Goal: Transaction & Acquisition: Obtain resource

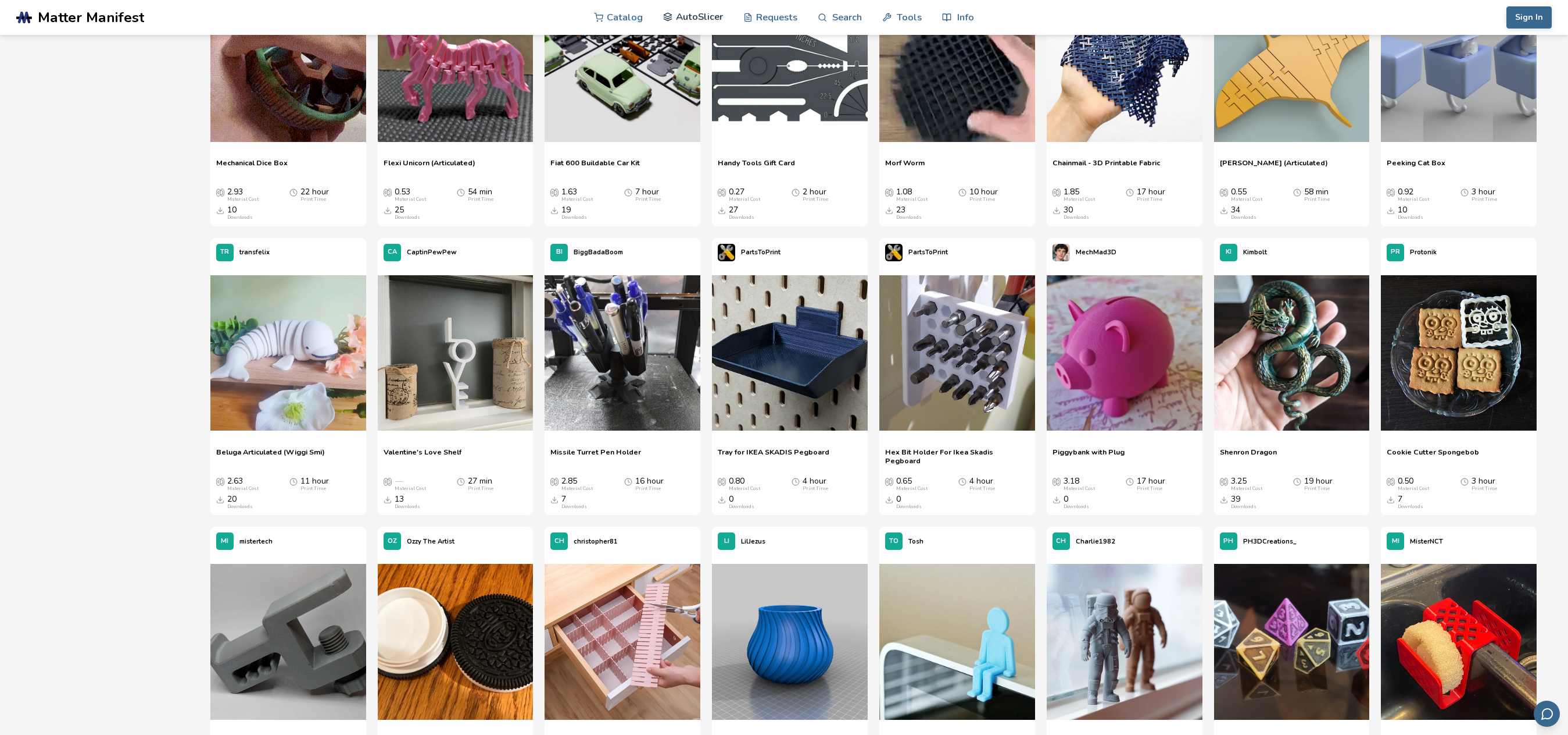
scroll to position [3258, 0]
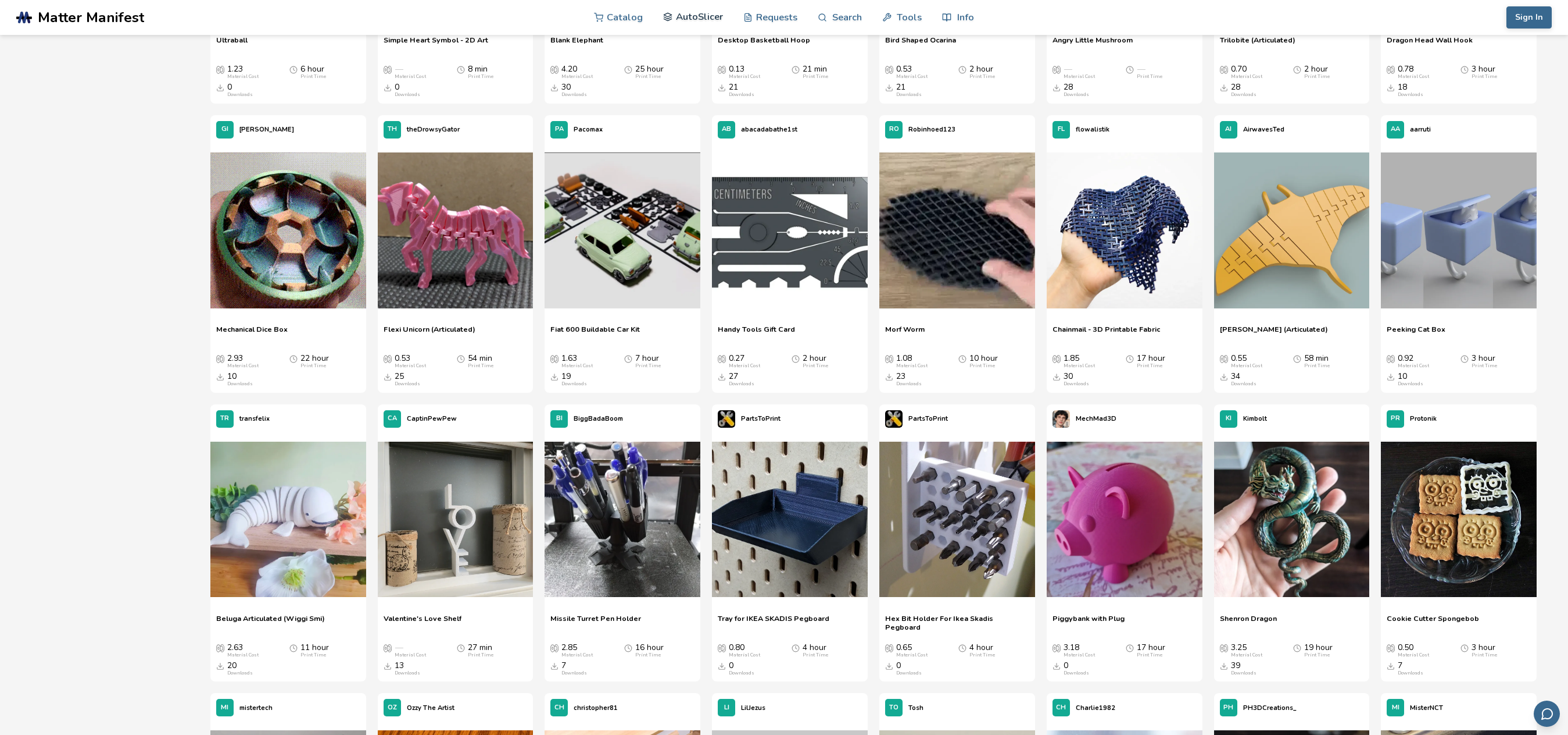
click at [671, 11] on link "AutoSlicer" at bounding box center [693, 16] width 60 height 34
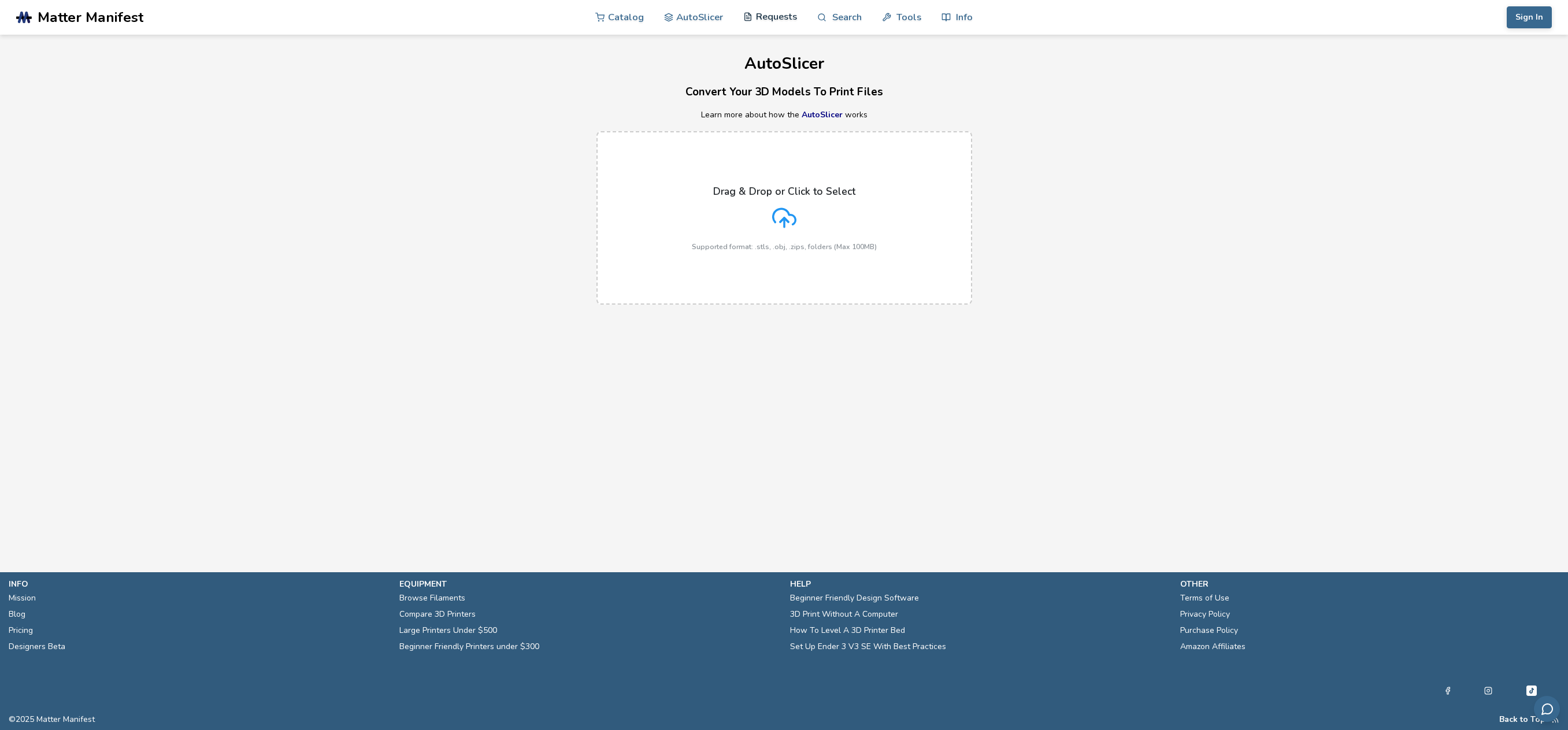
click at [759, 16] on link "Requests" at bounding box center [770, 16] width 54 height 34
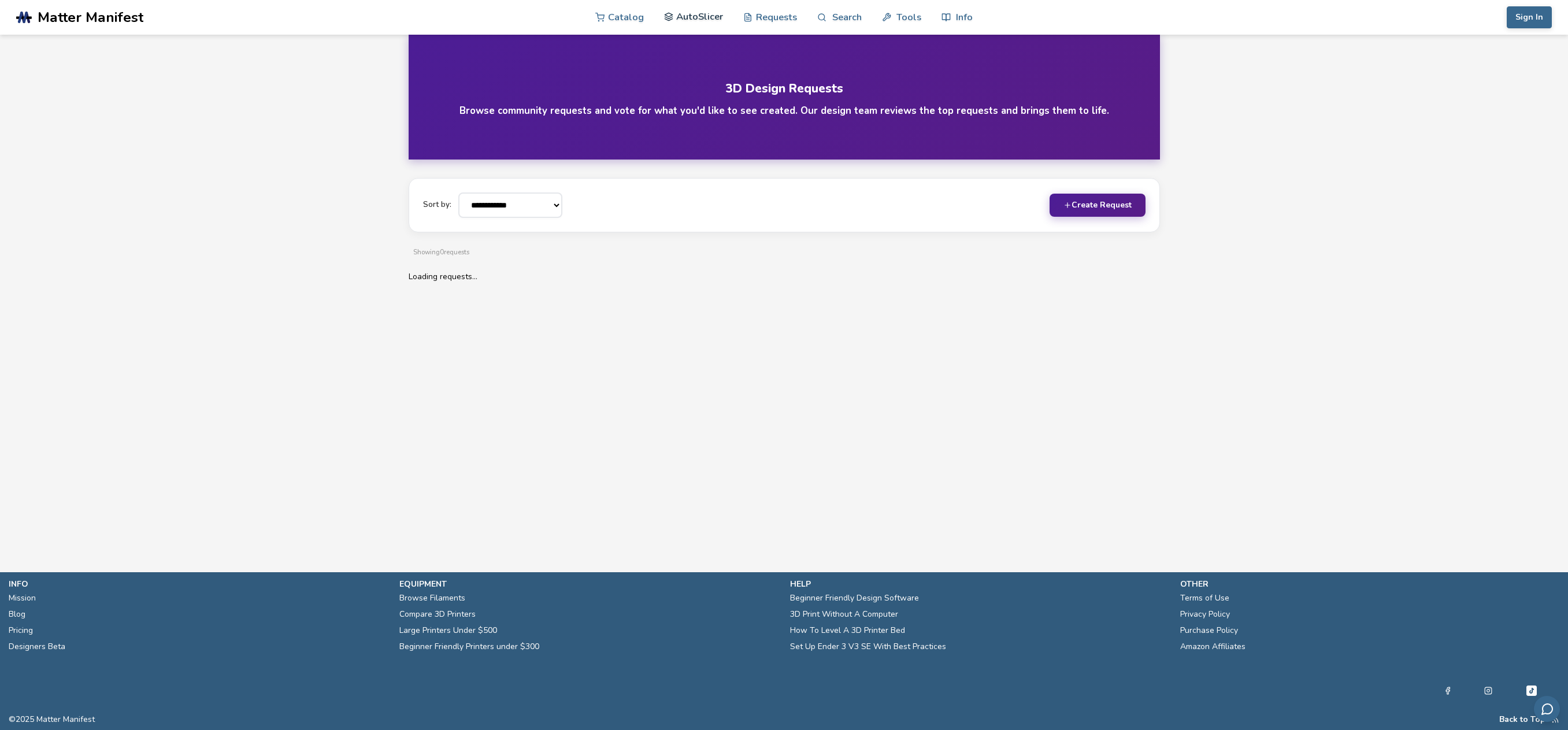
click at [678, 17] on link "AutoSlicer" at bounding box center [694, 16] width 60 height 34
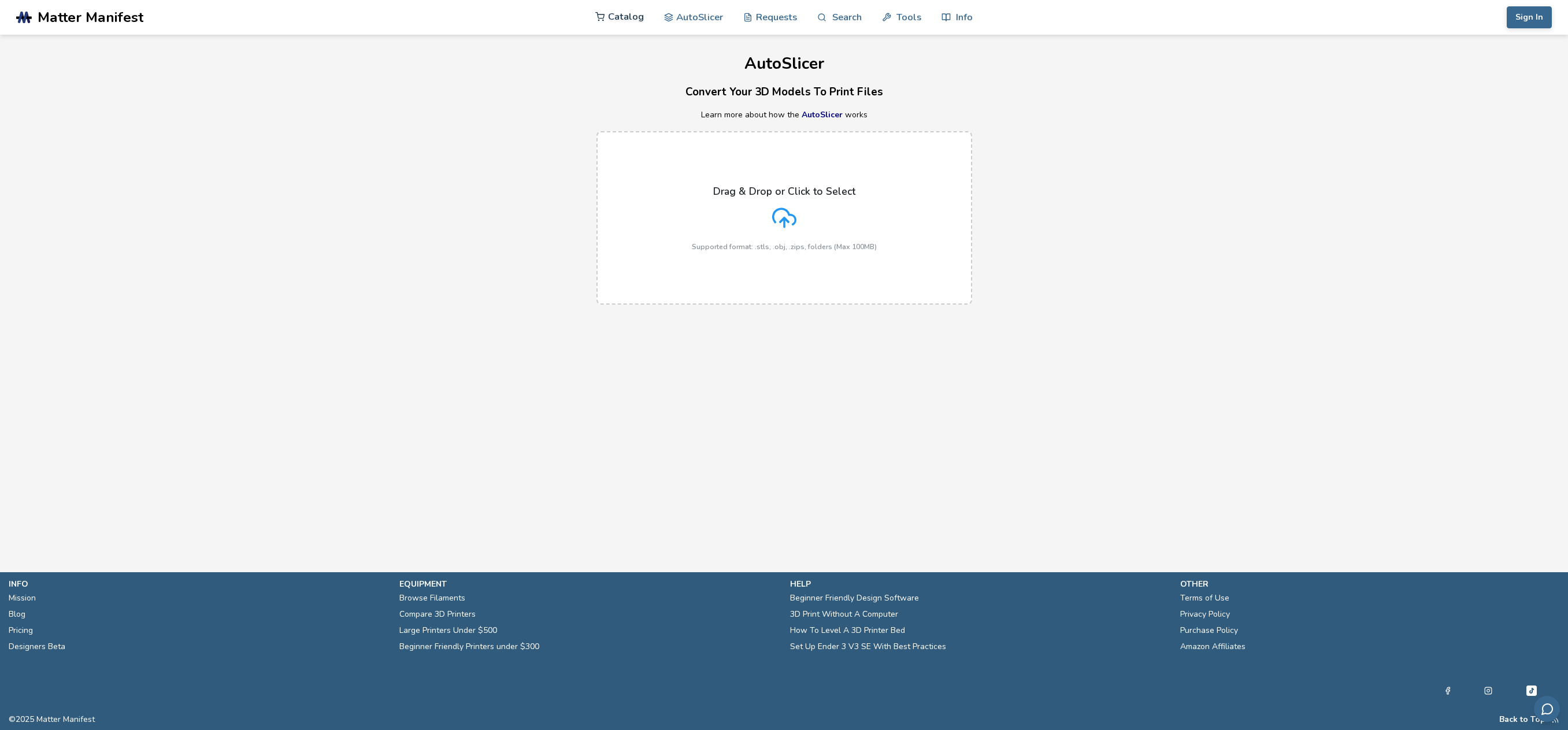
click at [613, 14] on link "Catalog" at bounding box center [619, 16] width 48 height 34
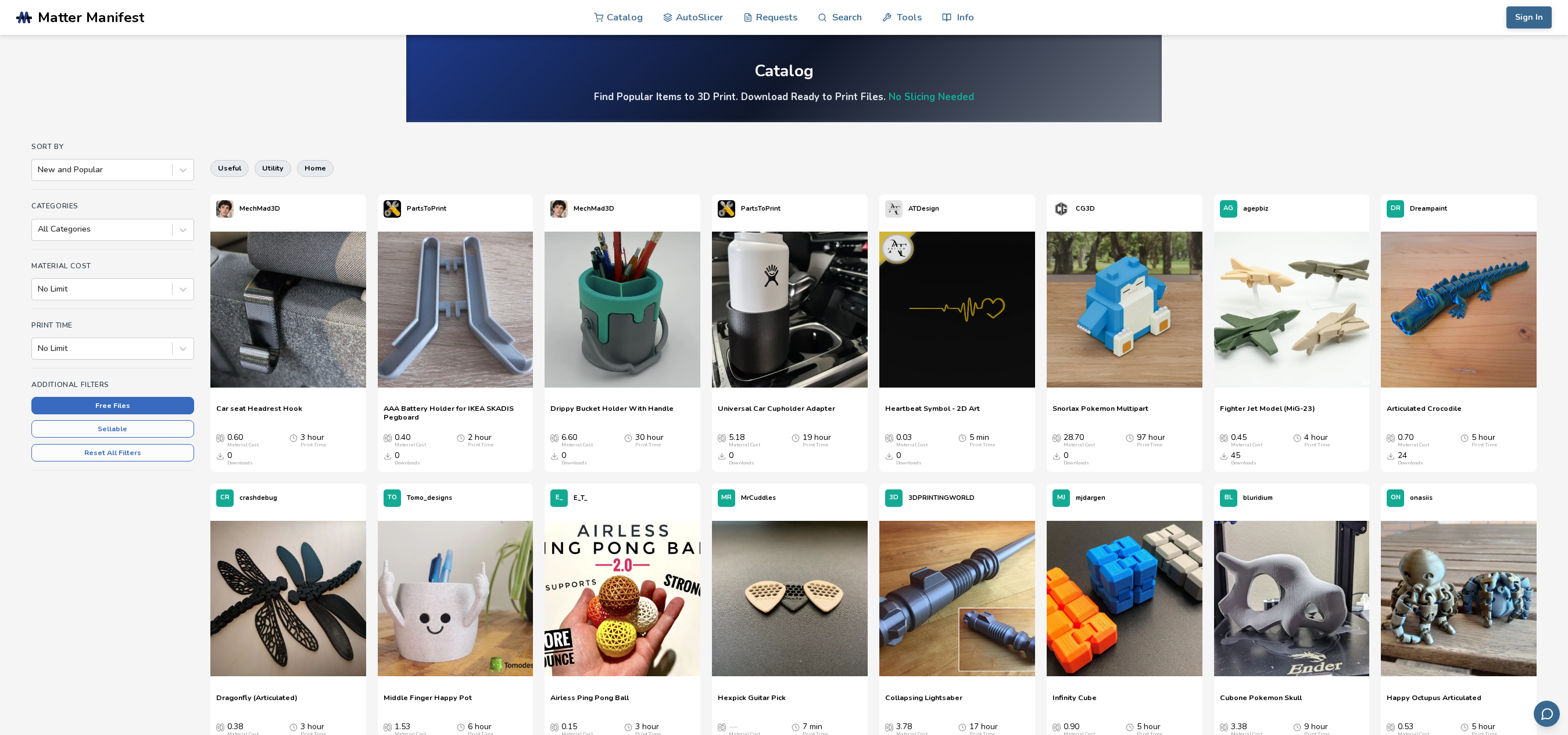
click at [89, 407] on button "Free Files" at bounding box center [113, 406] width 163 height 18
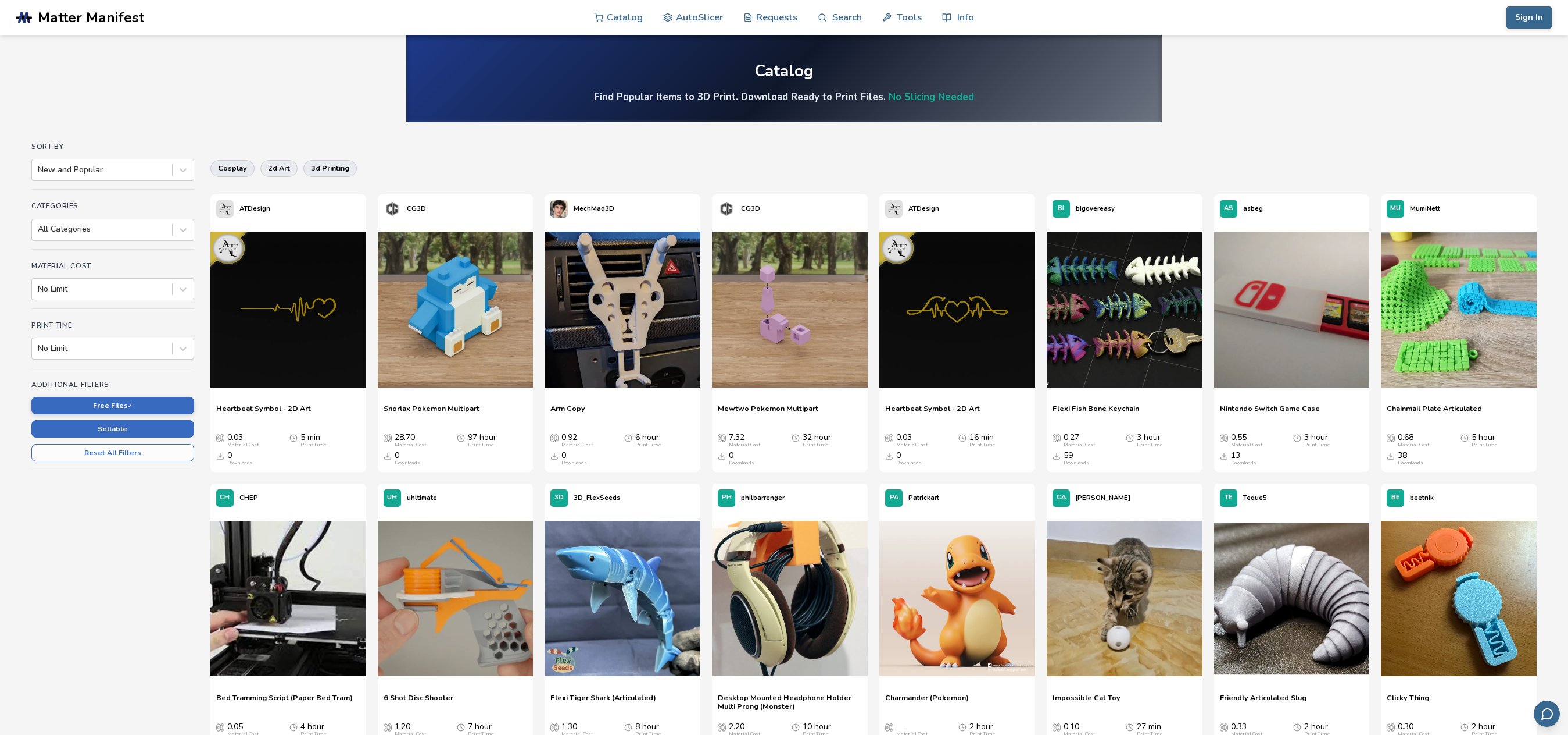
click at [93, 433] on button "Sellable" at bounding box center [113, 429] width 163 height 18
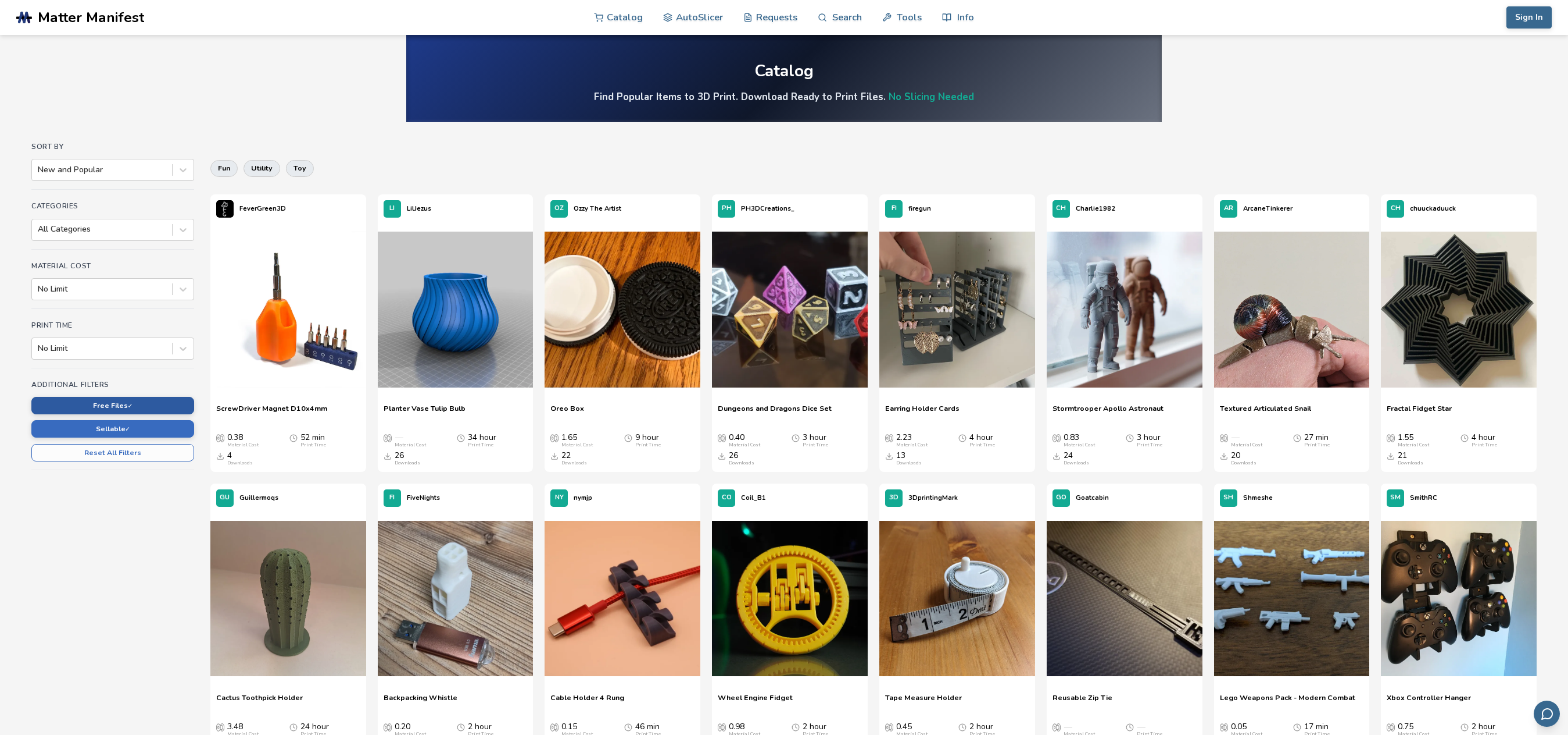
click at [108, 408] on button "Free Files ✓" at bounding box center [113, 406] width 163 height 18
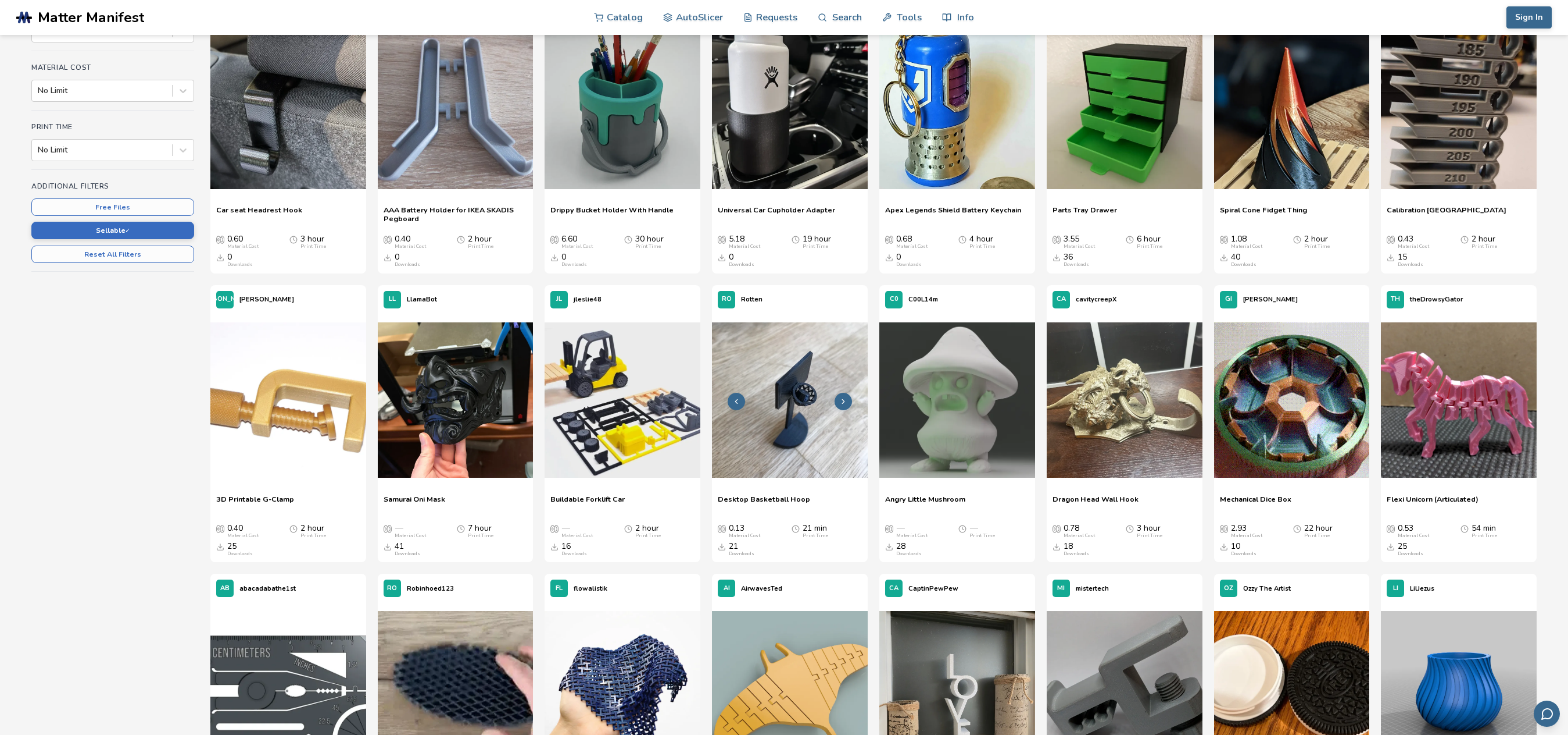
scroll to position [407, 0]
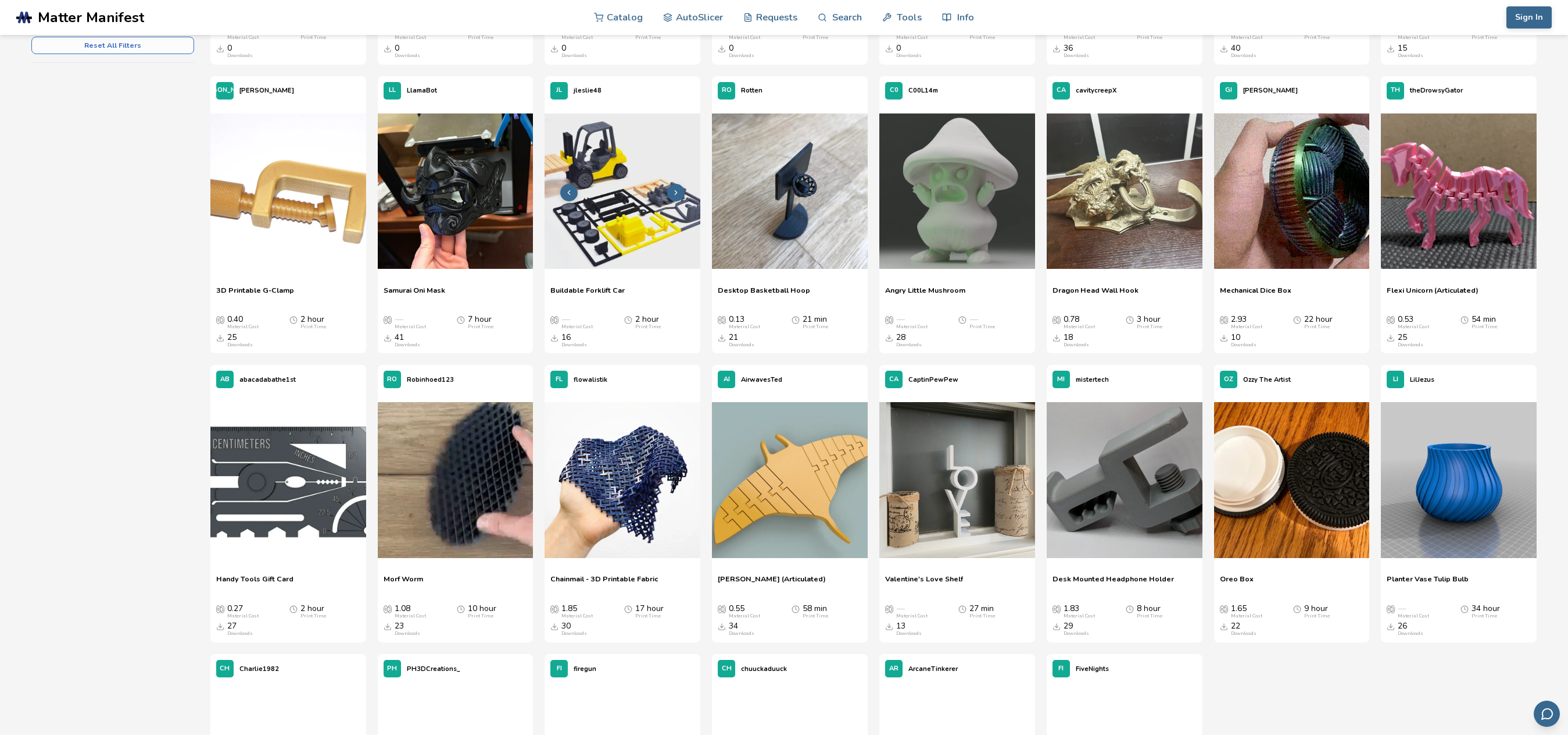
click at [633, 254] on img at bounding box center [622, 191] width 156 height 156
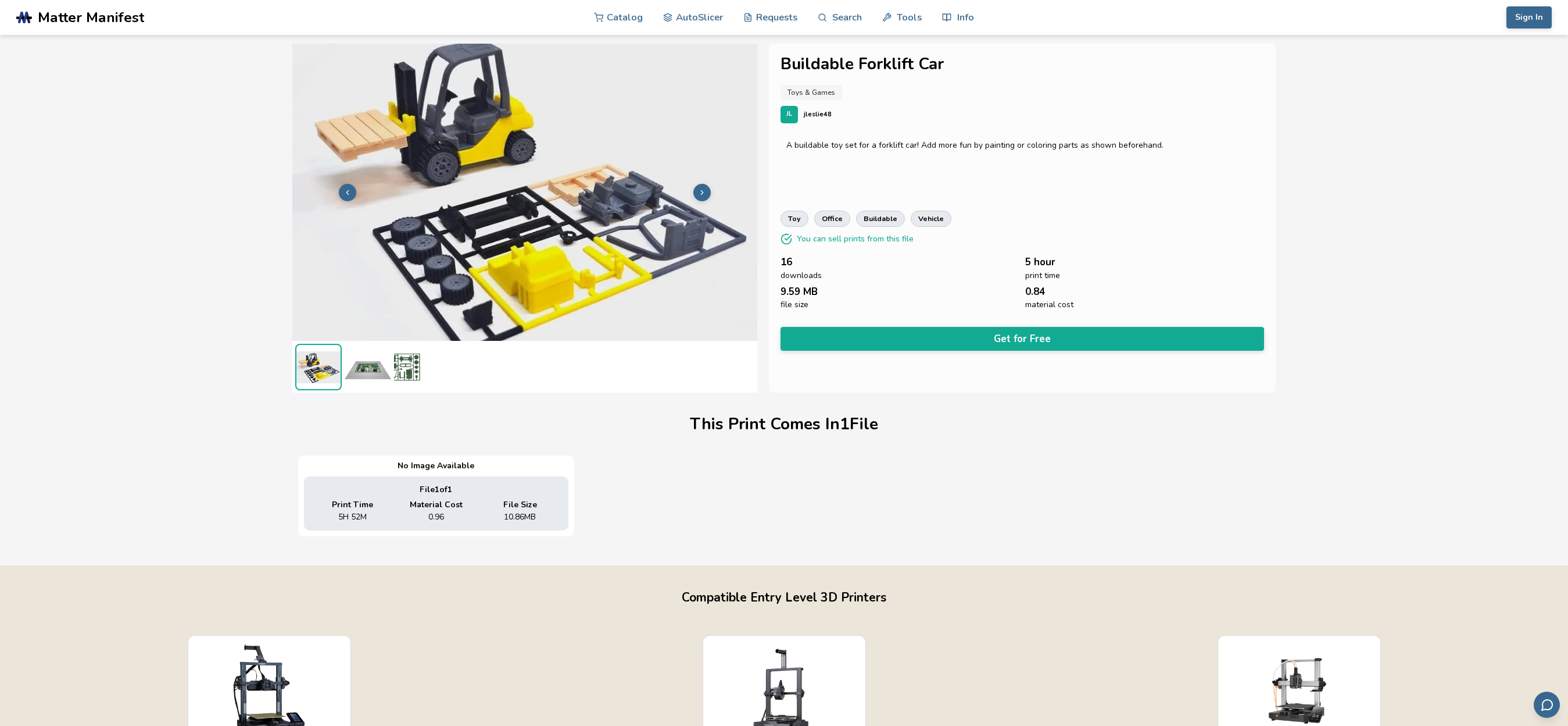
click at [364, 371] on img at bounding box center [368, 367] width 47 height 47
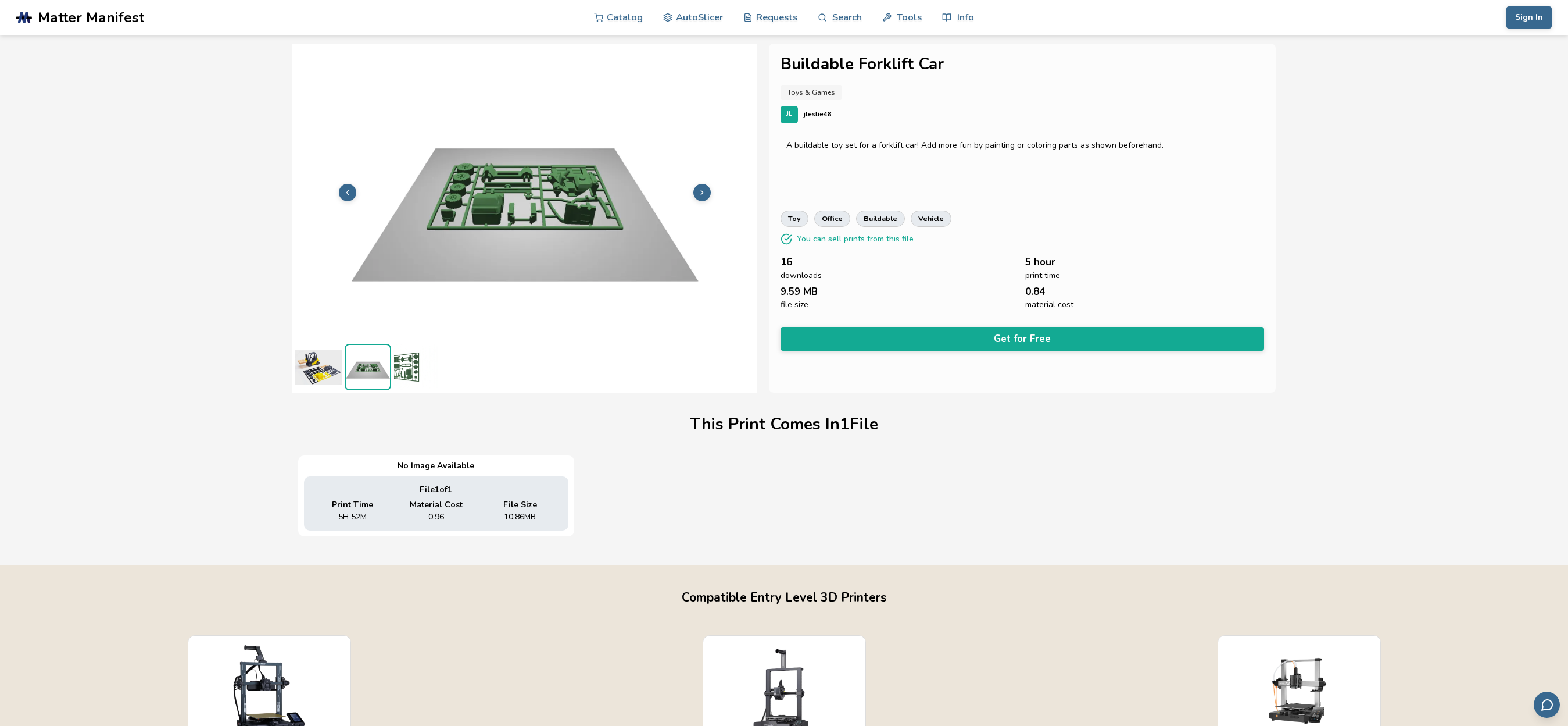
click at [415, 370] on img at bounding box center [417, 367] width 47 height 47
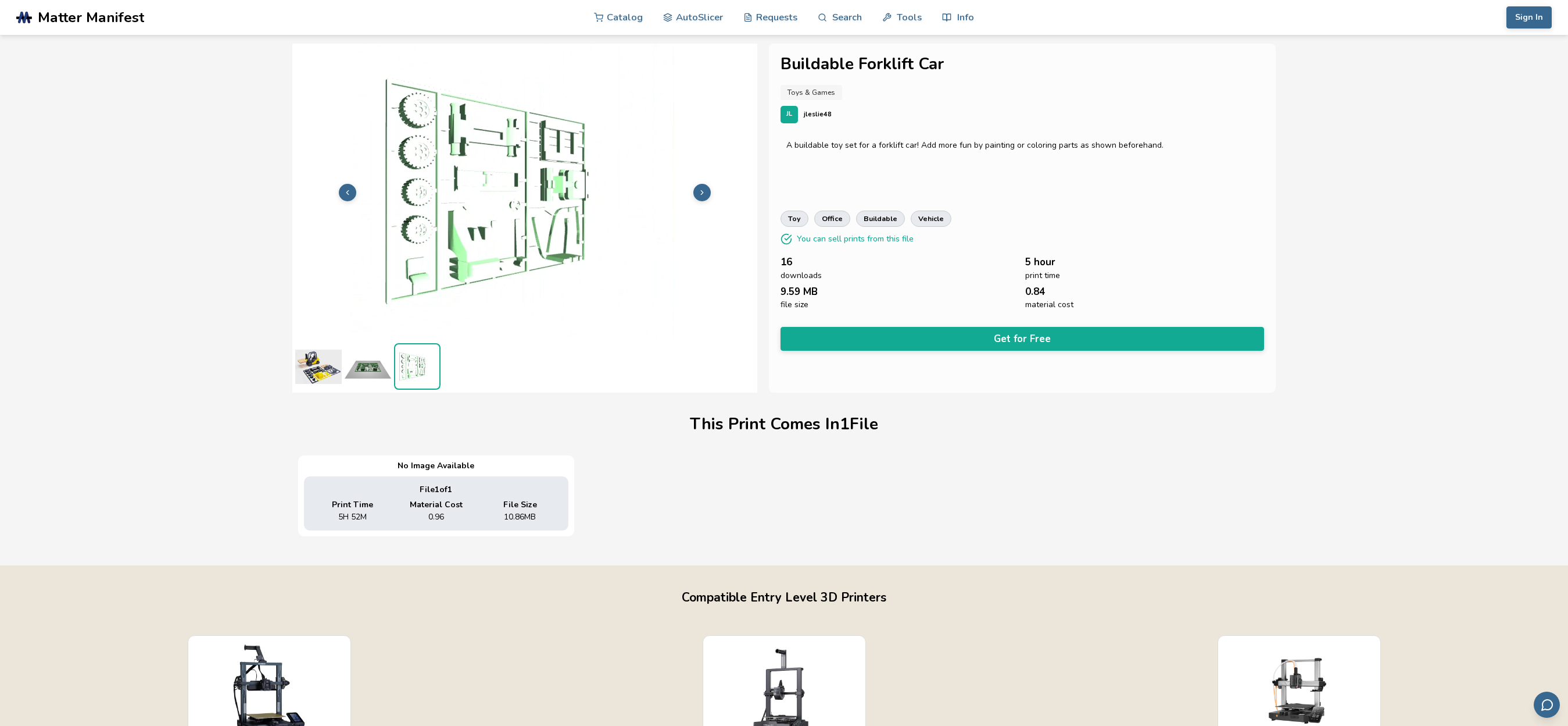
drag, startPoint x: 373, startPoint y: 307, endPoint x: 369, endPoint y: 300, distance: 8.1
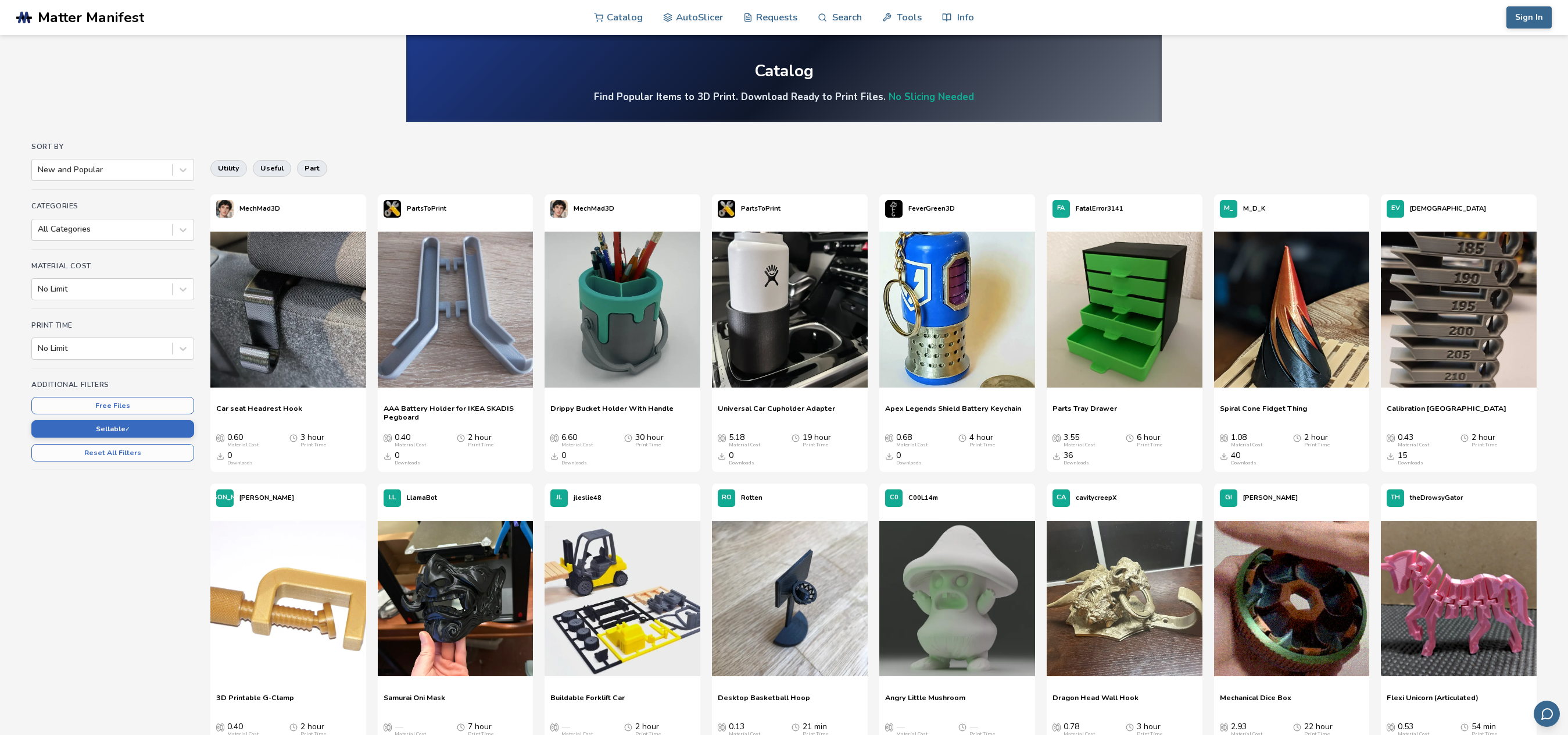
click at [104, 426] on button "Sellable ✓" at bounding box center [113, 429] width 163 height 18
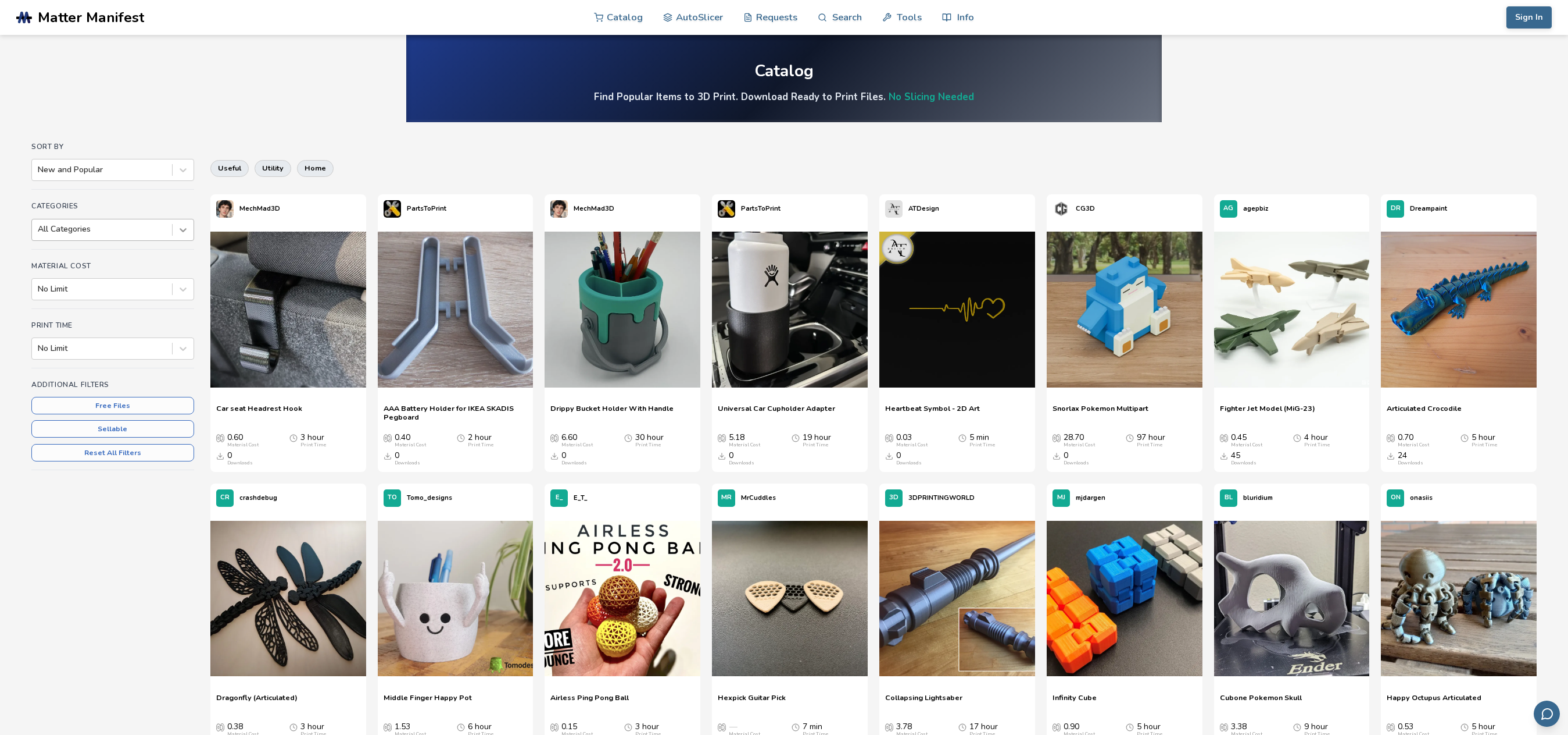
click at [184, 226] on icon at bounding box center [183, 229] width 11 height 11
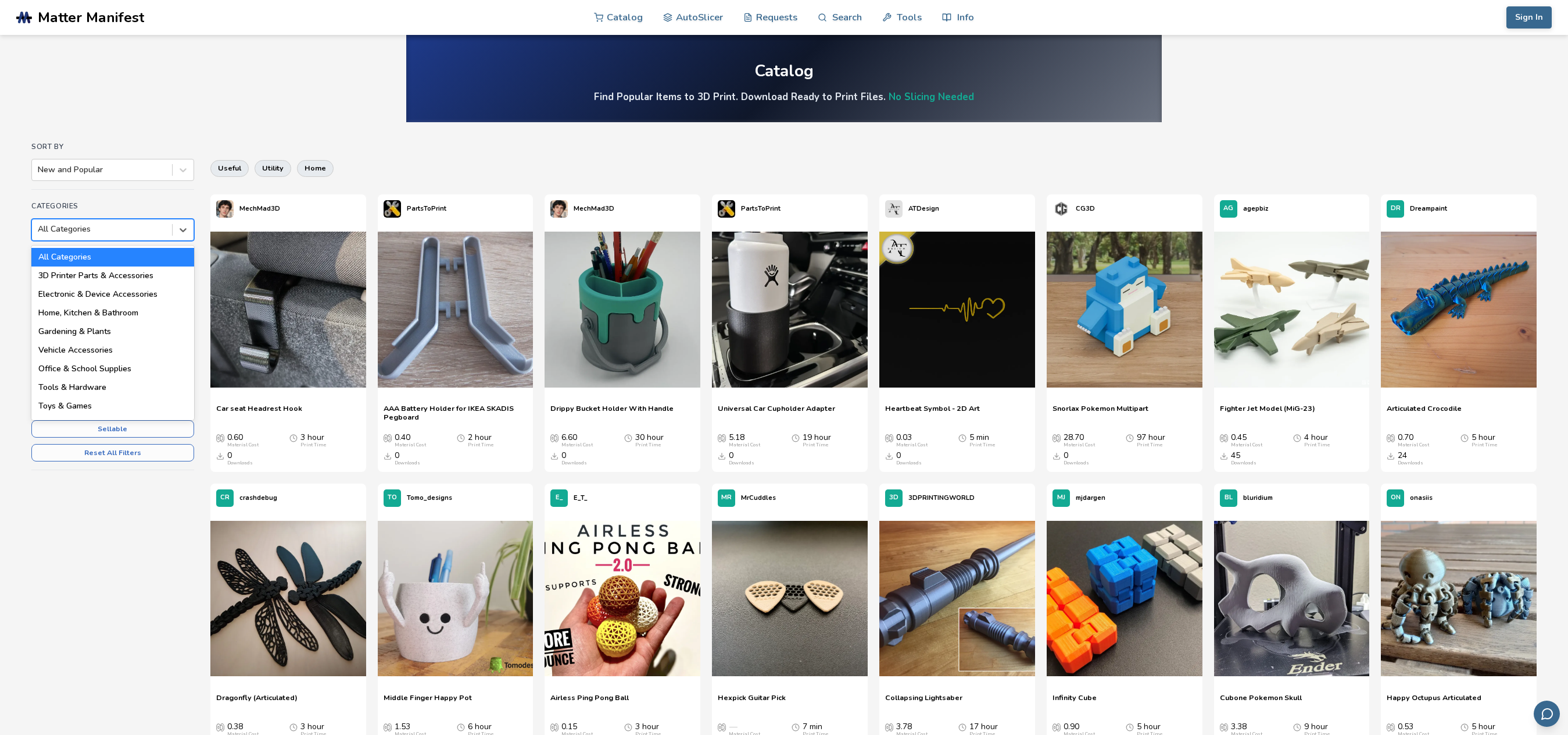
click at [207, 100] on main "Catalog Find Popular Items to 3D Print. Download Ready to Print Files. No Slici…" at bounding box center [784, 715] width 1568 height 1429
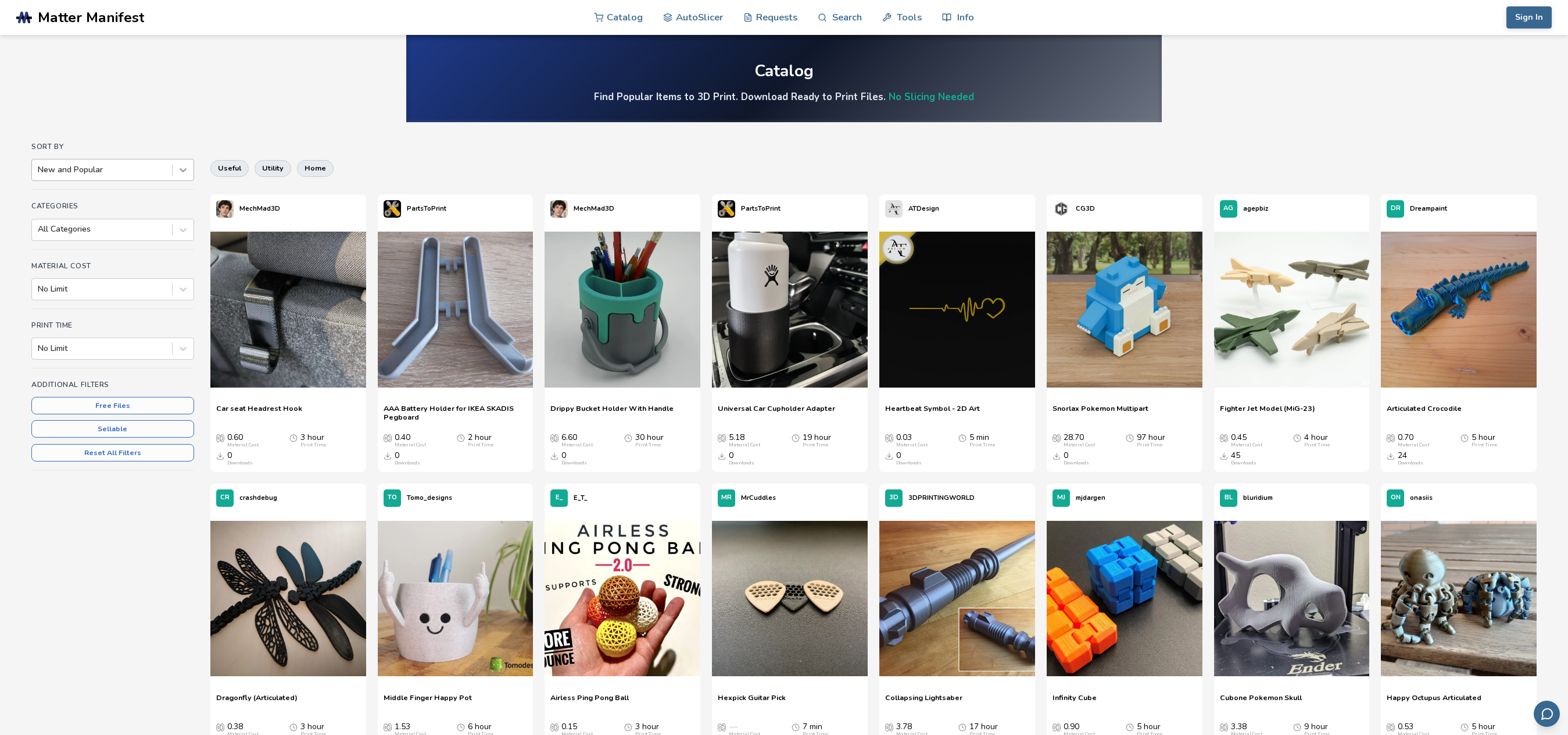
click at [174, 167] on div at bounding box center [183, 170] width 21 height 21
click at [77, 240] on div "Most Downloaded" at bounding box center [113, 234] width 163 height 19
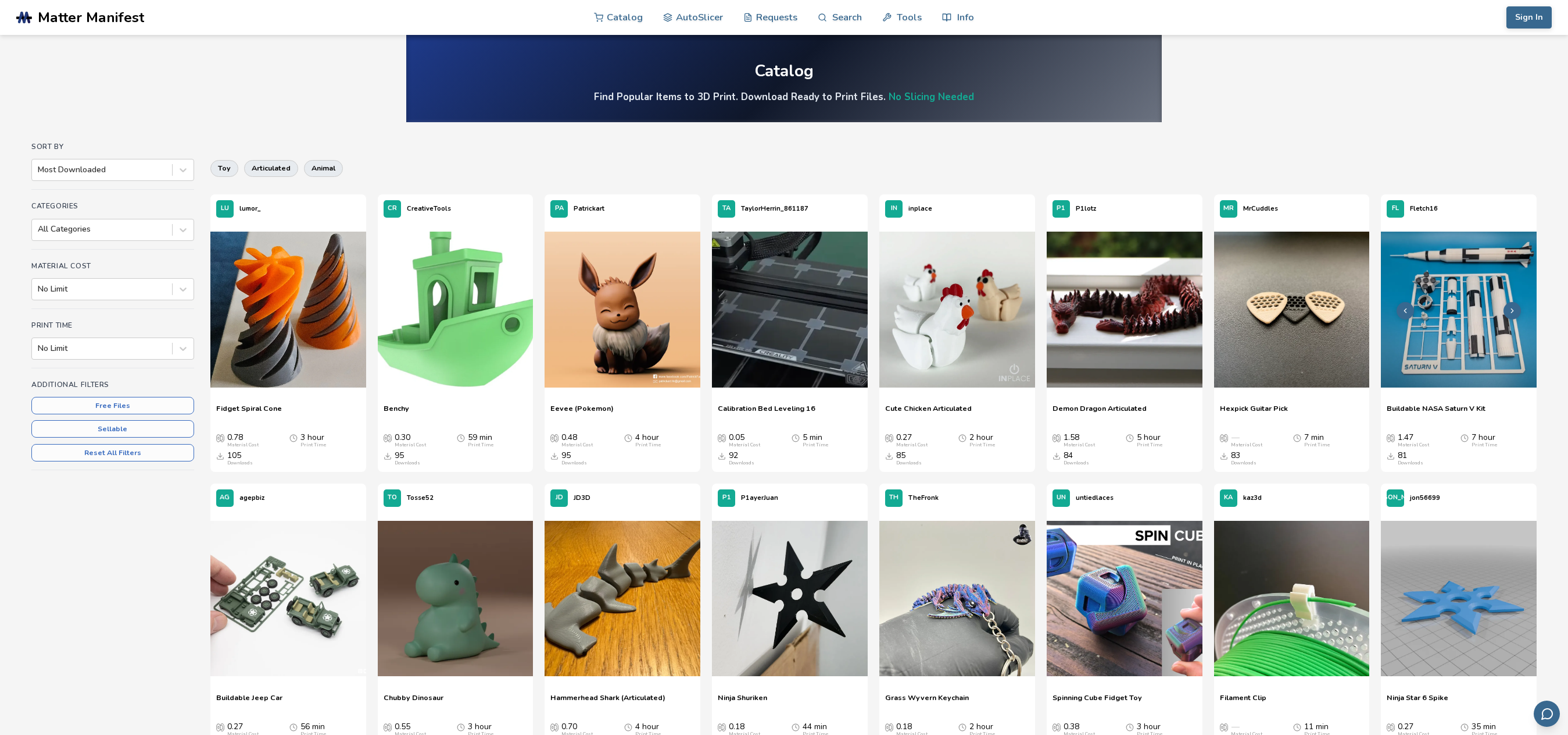
click at [1456, 335] on img at bounding box center [1459, 310] width 156 height 156
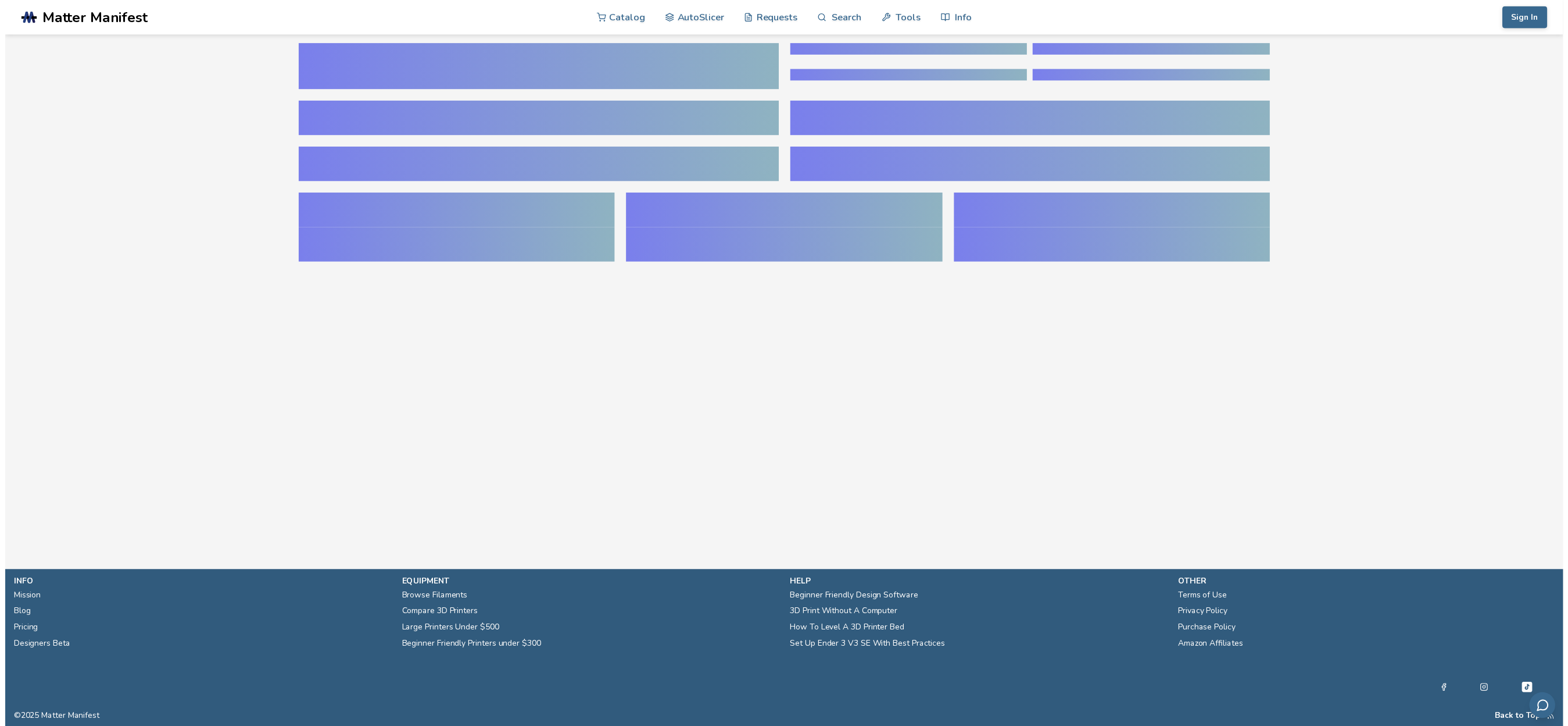
scroll to position [0, 4]
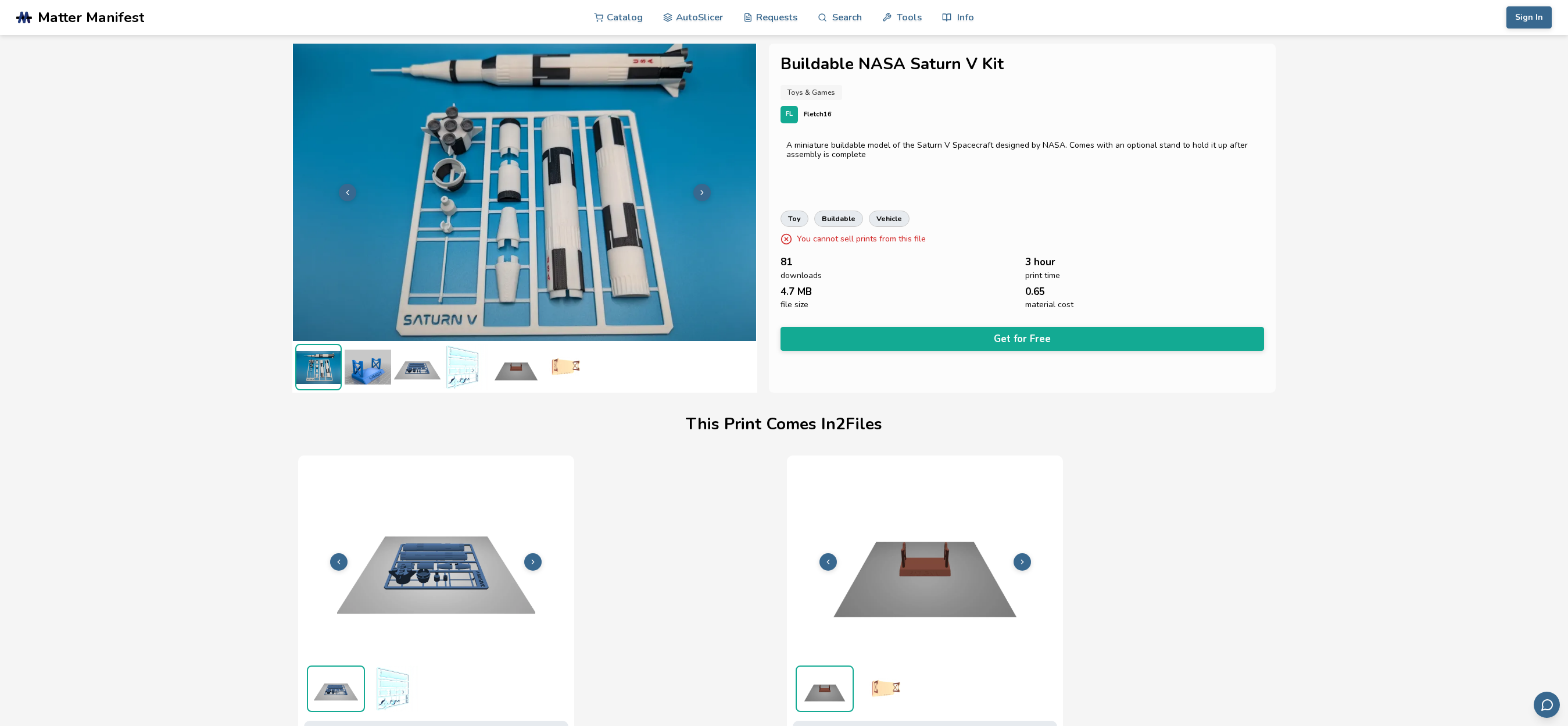
click at [568, 364] on img at bounding box center [566, 367] width 47 height 47
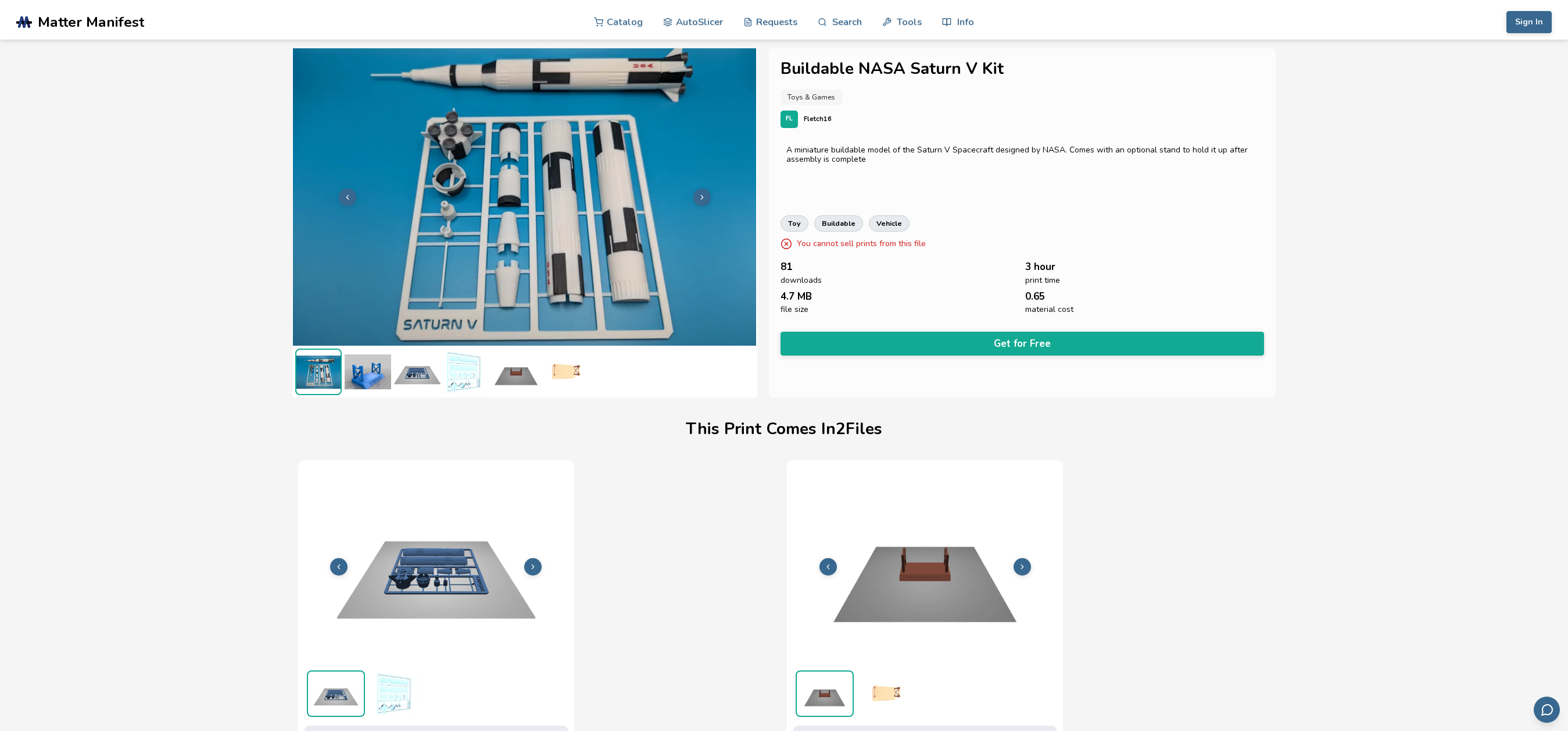
scroll to position [0, 0]
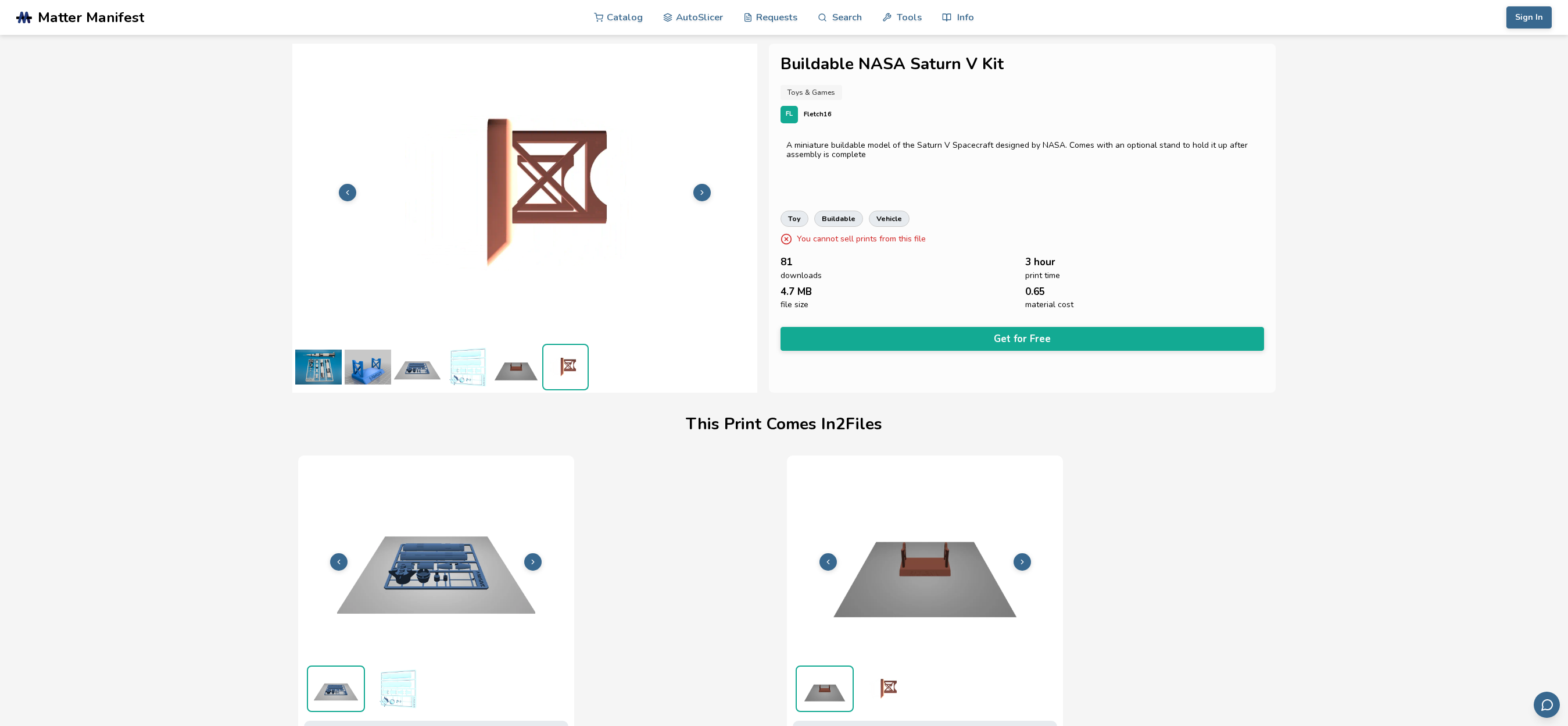
click at [376, 381] on img at bounding box center [368, 367] width 47 height 47
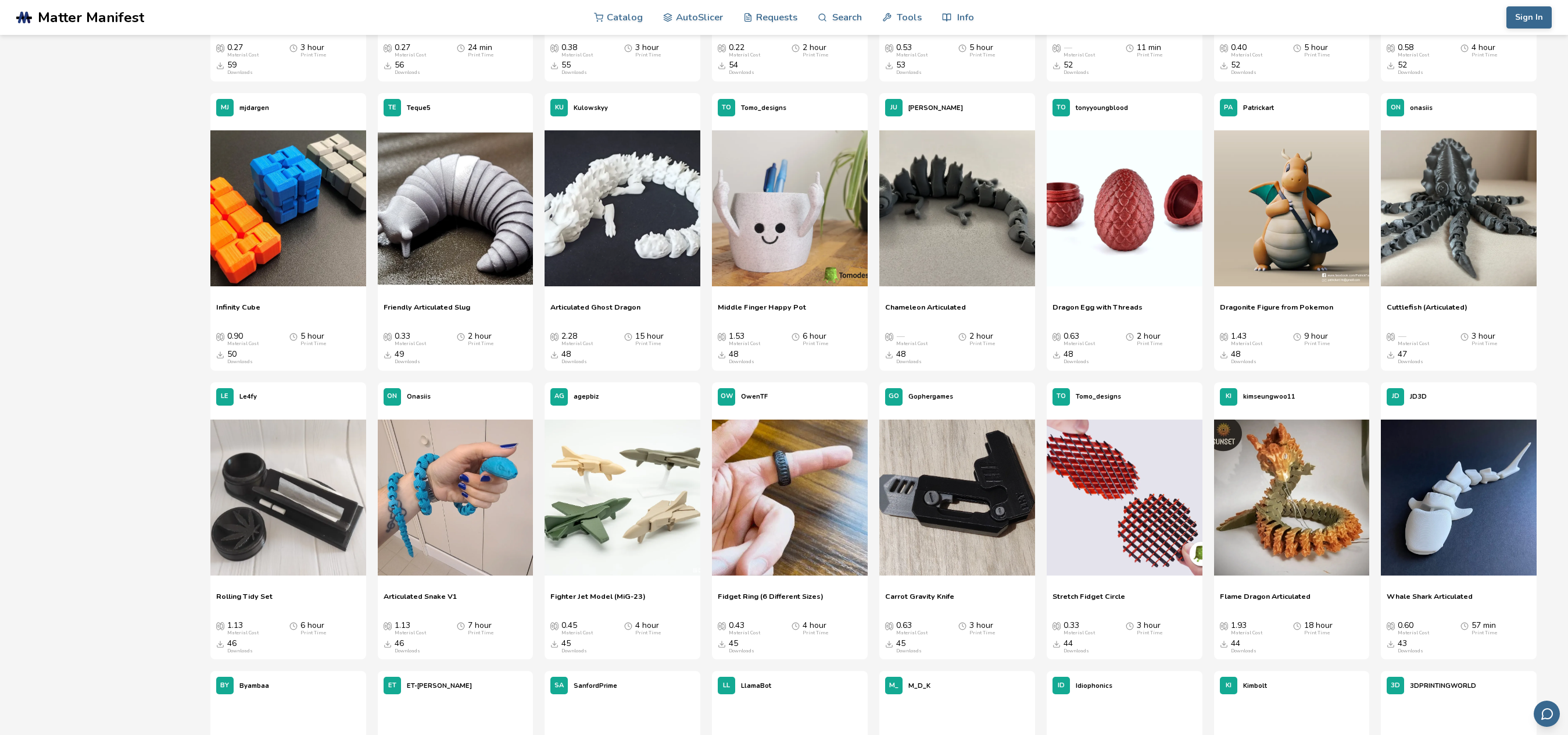
scroll to position [989, 0]
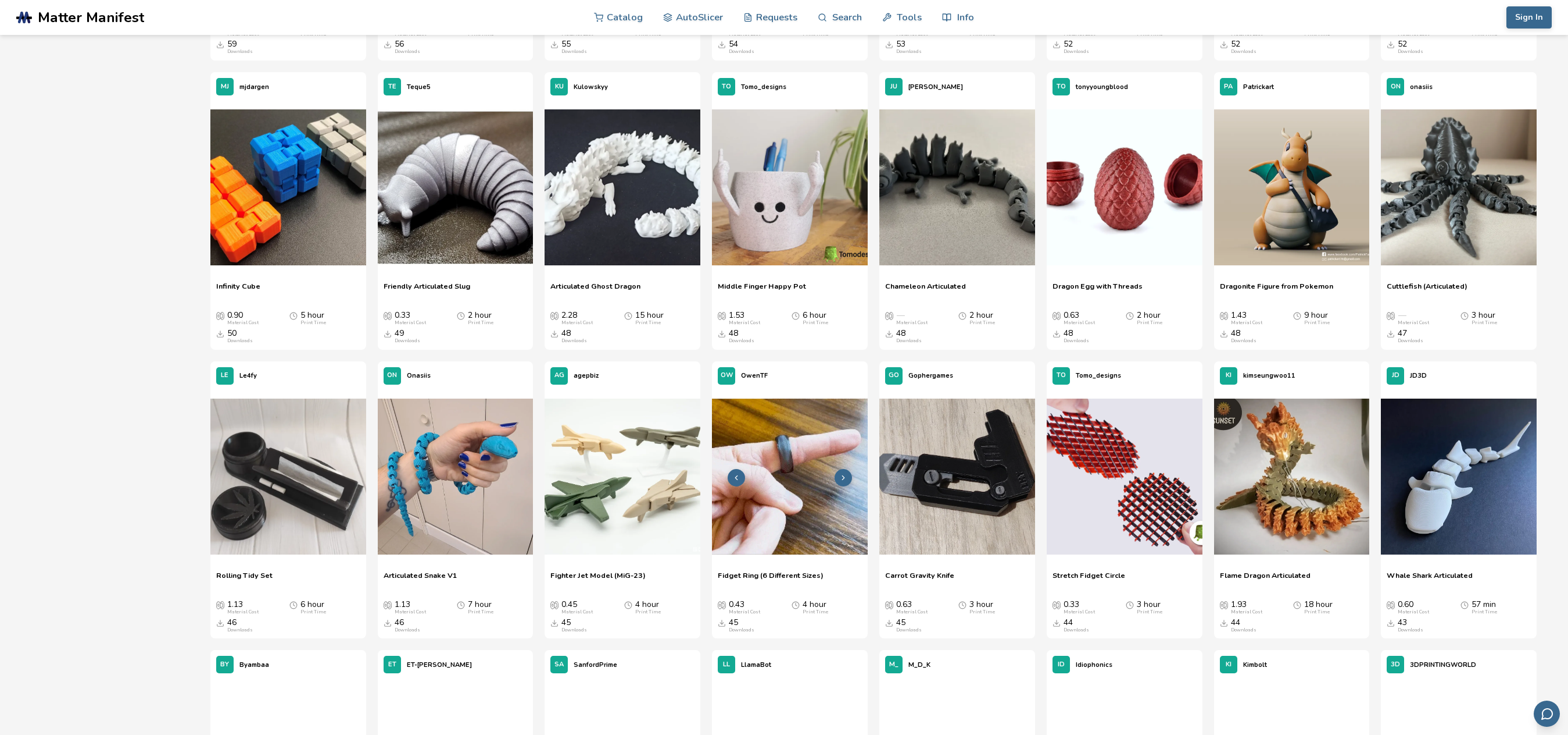
click at [797, 477] on img at bounding box center [790, 476] width 156 height 156
